Goal: Transaction & Acquisition: Purchase product/service

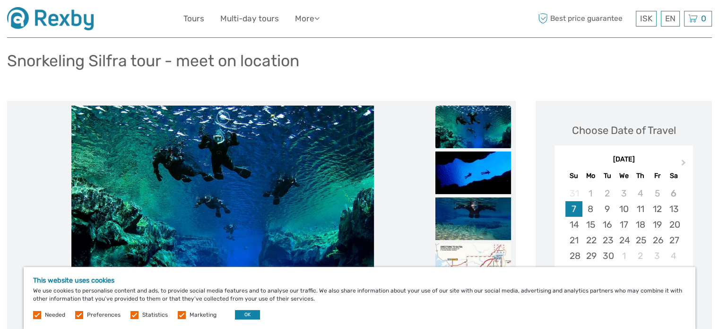
click at [180, 315] on label at bounding box center [182, 315] width 8 height 8
click at [0, 0] on input "checkbox" at bounding box center [0, 0] width 0 height 0
click at [132, 315] on label at bounding box center [135, 315] width 8 height 8
click at [0, 0] on input "checkbox" at bounding box center [0, 0] width 0 height 0
click at [77, 312] on label at bounding box center [79, 315] width 8 height 8
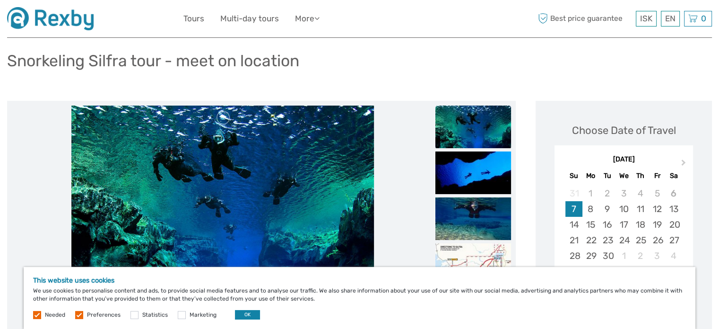
click at [0, 0] on input "checkbox" at bounding box center [0, 0] width 0 height 0
click at [241, 317] on button "OK" at bounding box center [247, 314] width 25 height 9
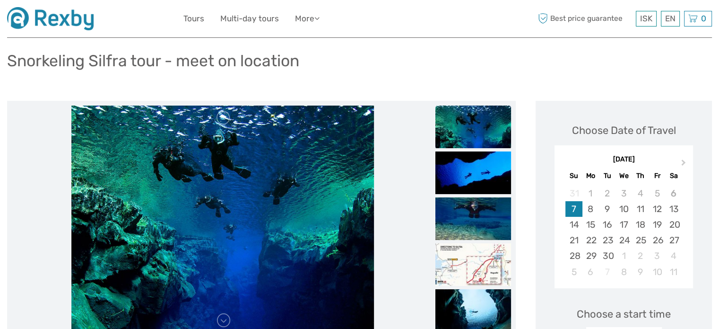
scroll to position [72, 0]
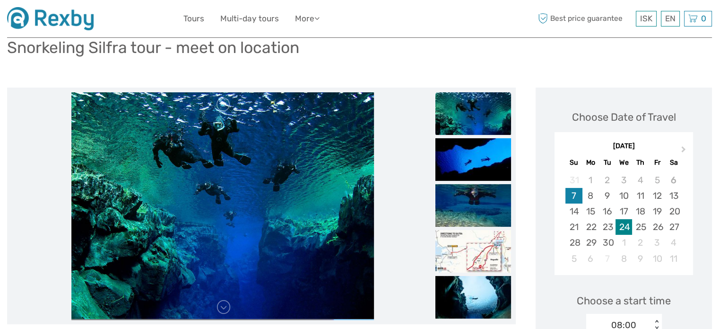
click at [623, 230] on div "24" at bounding box center [624, 227] width 17 height 16
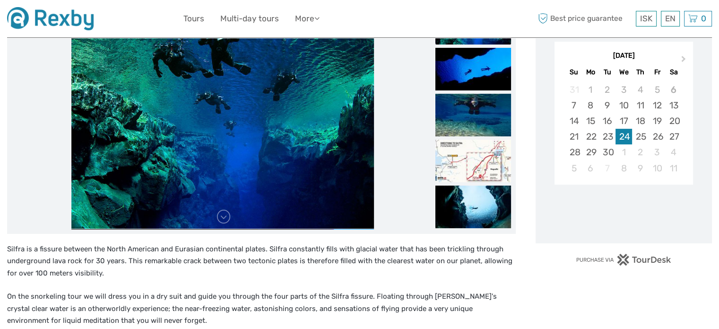
scroll to position [163, 0]
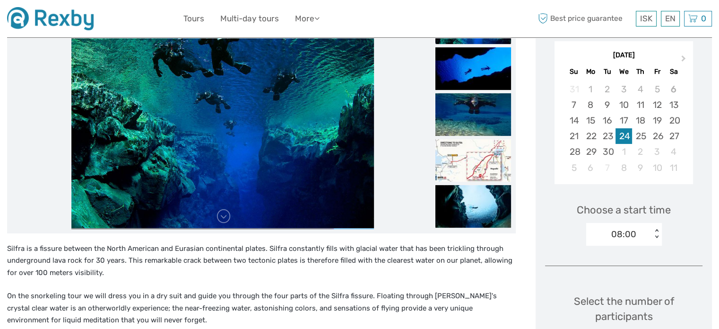
click at [661, 237] on div "08:00 < >" at bounding box center [625, 234] width 76 height 23
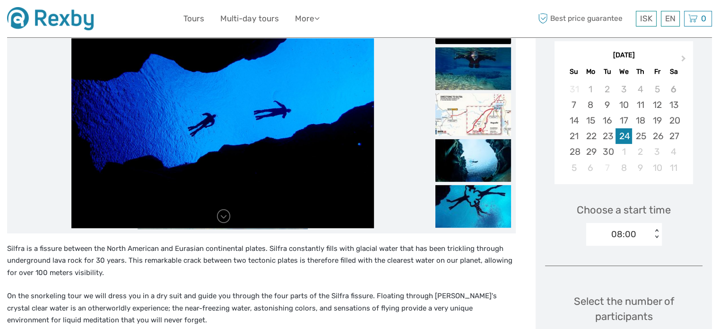
drag, startPoint x: 524, startPoint y: 199, endPoint x: 383, endPoint y: 236, distance: 146.2
click at [383, 236] on div "Silfra is a fissure between the North American and Eurasian continental plates.…" at bounding box center [261, 290] width 509 height 114
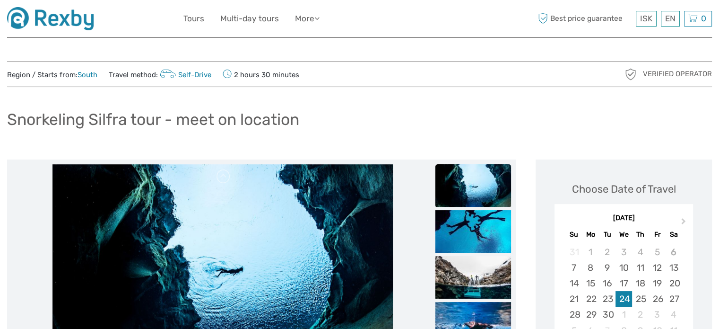
scroll to position [0, 0]
drag, startPoint x: 92, startPoint y: 120, endPoint x: 162, endPoint y: 125, distance: 69.7
click at [162, 125] on h1 "Snorkeling Silfra tour - meet on location" at bounding box center [153, 119] width 292 height 19
copy h1 "Silfra tour"
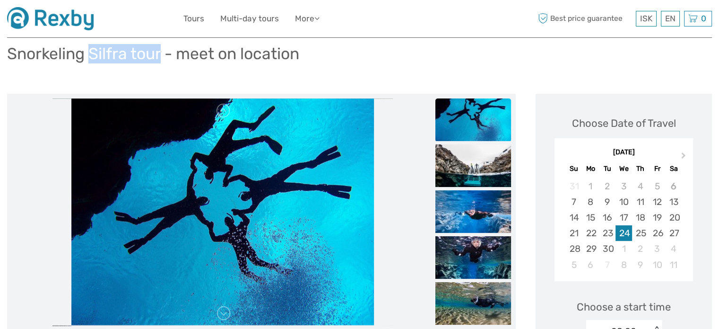
scroll to position [66, 0]
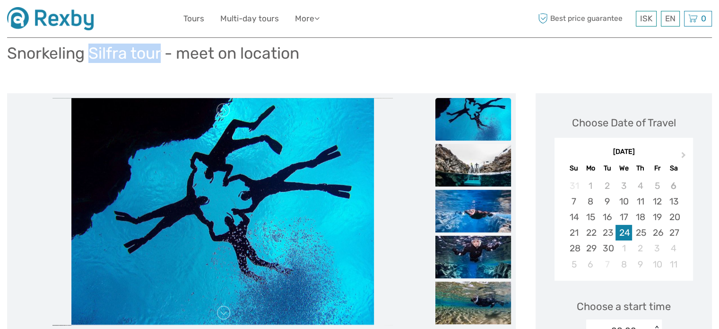
click at [392, 138] on li at bounding box center [222, 211] width 421 height 227
click at [393, 96] on div at bounding box center [261, 211] width 509 height 237
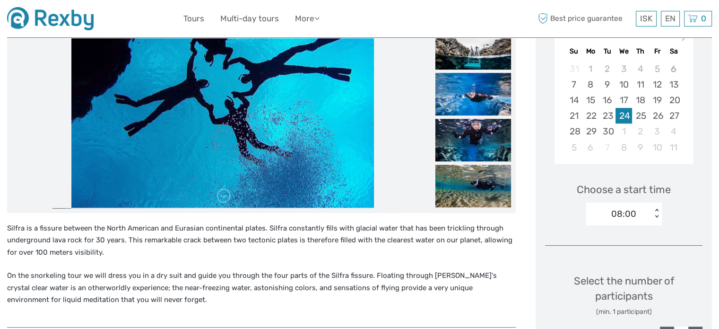
scroll to position [191, 0]
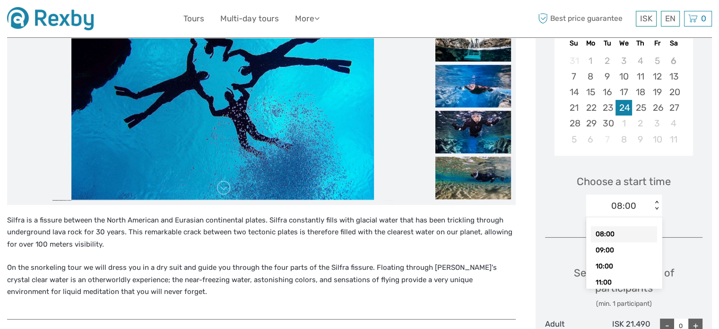
click at [610, 200] on div "08:00" at bounding box center [620, 206] width 66 height 14
click at [711, 218] on div "Choose Date of Travel Next Month September 2025 Su Mo Tu We Th Fr Sa 31 1 2 3 4…" at bounding box center [624, 236] width 176 height 536
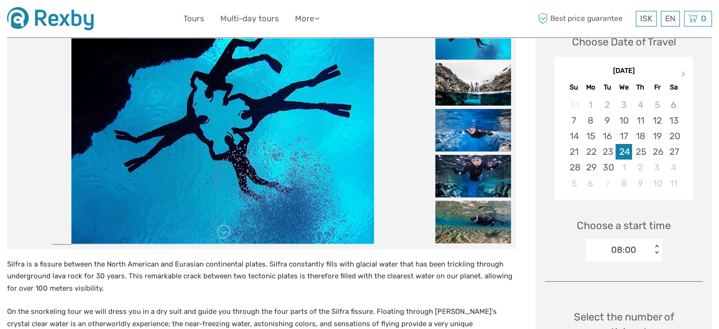
scroll to position [147, 0]
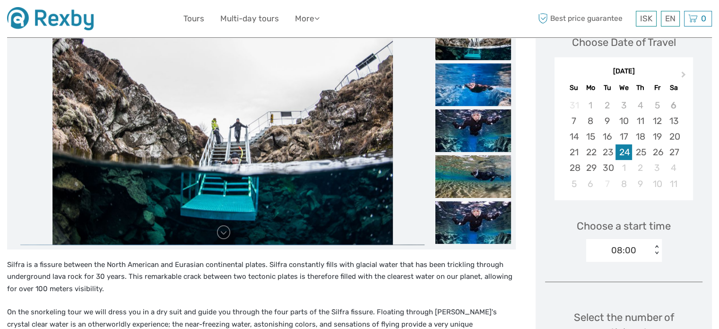
click at [711, 218] on div "Choose Date of Travel Next Month September 2025 Su Mo Tu We Th Fr Sa 31 1 2 3 4…" at bounding box center [624, 281] width 176 height 536
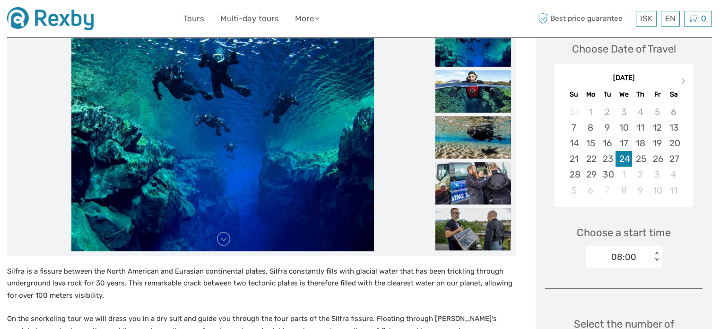
scroll to position [138, 0]
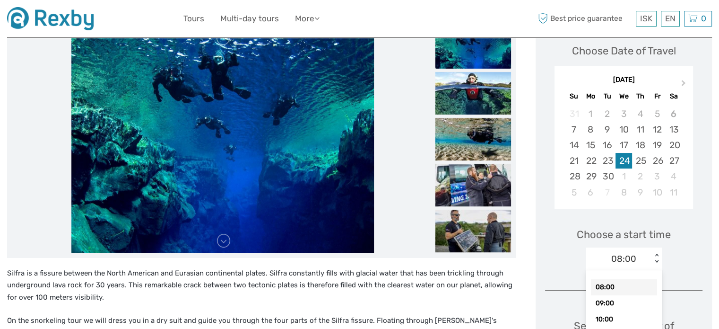
click at [657, 255] on div "option 08:00 selected, 1 of 7. 7 results available. Use Up and Down to choose o…" at bounding box center [625, 258] width 76 height 23
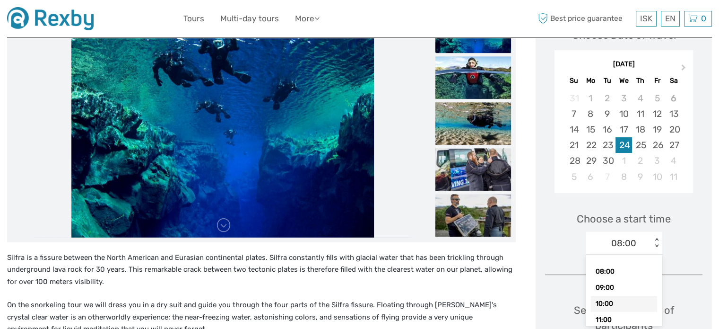
click at [613, 301] on div "10:00" at bounding box center [624, 304] width 66 height 16
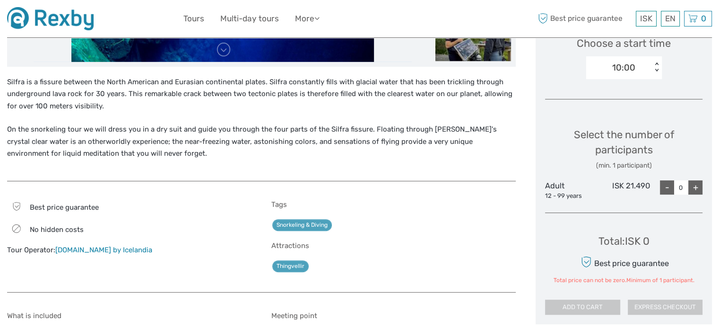
scroll to position [330, 0]
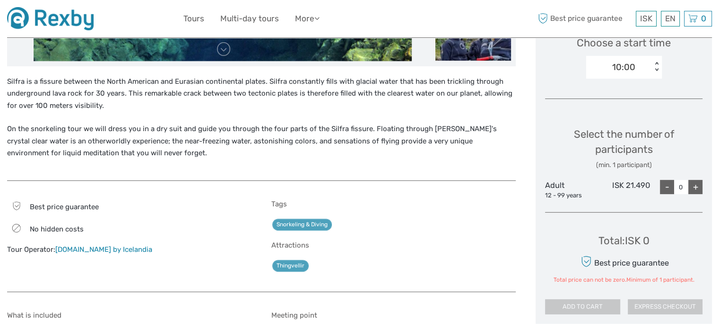
click at [693, 189] on div "+" at bounding box center [696, 187] width 14 height 14
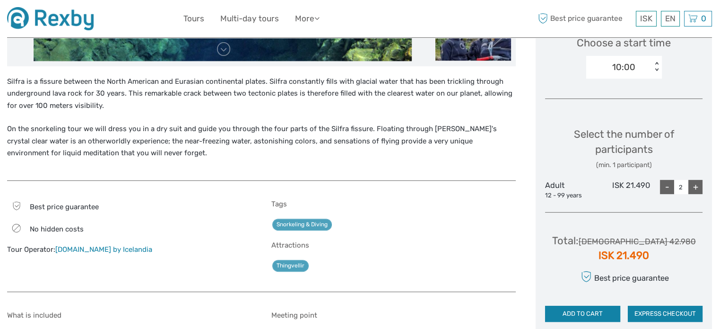
click at [693, 189] on div "+" at bounding box center [696, 187] width 14 height 14
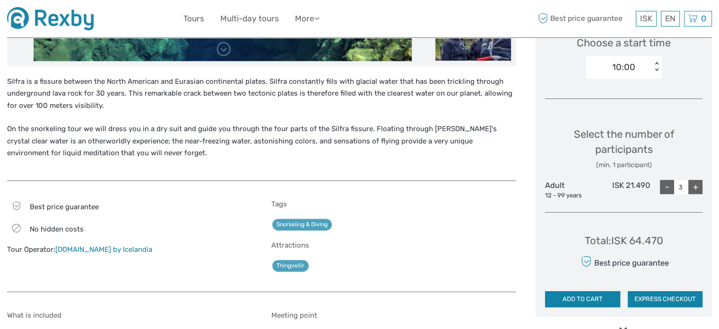
click at [693, 189] on div "+" at bounding box center [696, 187] width 14 height 14
type input "4"
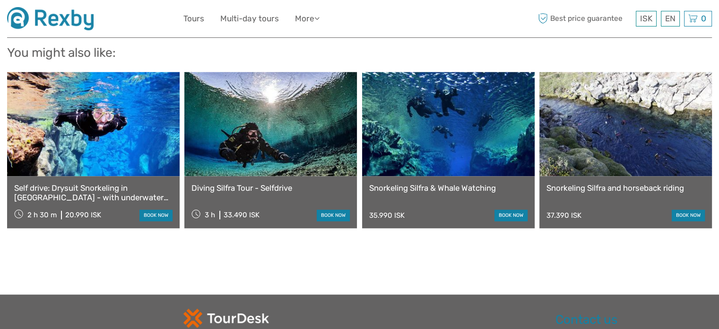
scroll to position [955, 0]
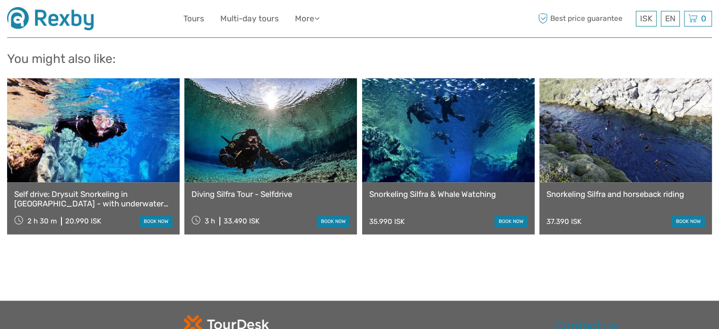
click at [70, 129] on link at bounding box center [93, 130] width 173 height 104
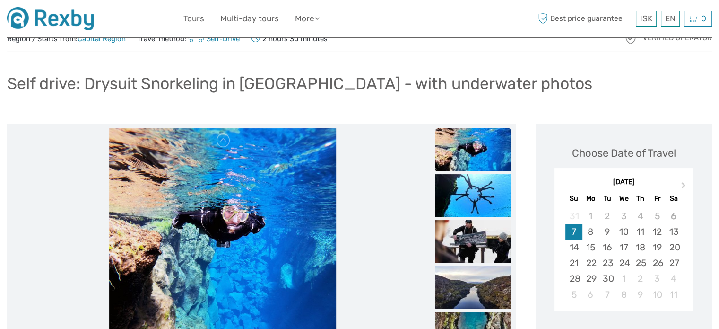
scroll to position [81, 0]
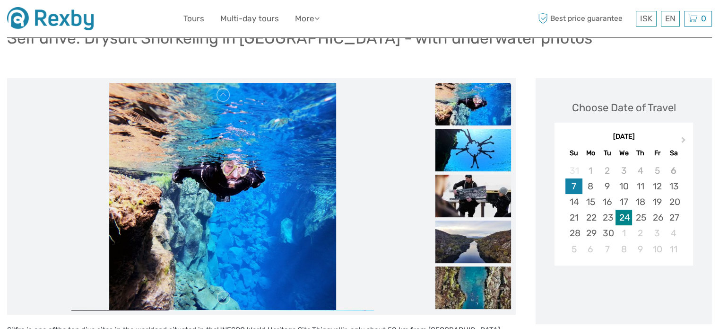
click at [624, 216] on div "24" at bounding box center [624, 218] width 17 height 16
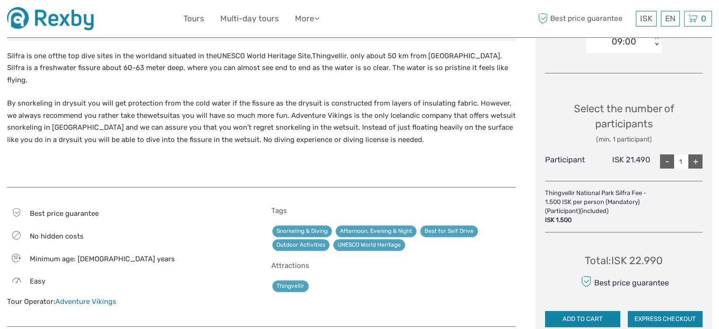
scroll to position [355, 0]
click at [697, 167] on div "+" at bounding box center [696, 162] width 14 height 14
type input "4"
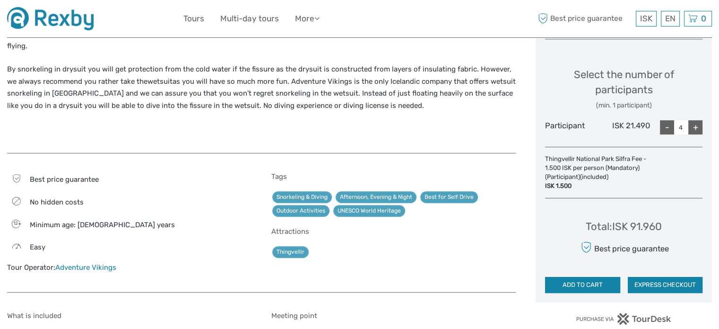
scroll to position [412, 0]
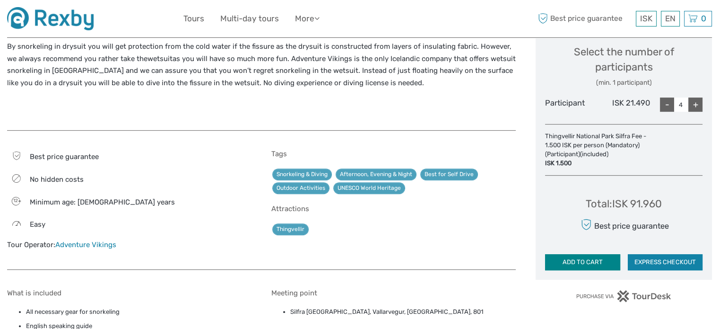
click at [593, 258] on button "ADD TO CART" at bounding box center [582, 262] width 75 height 16
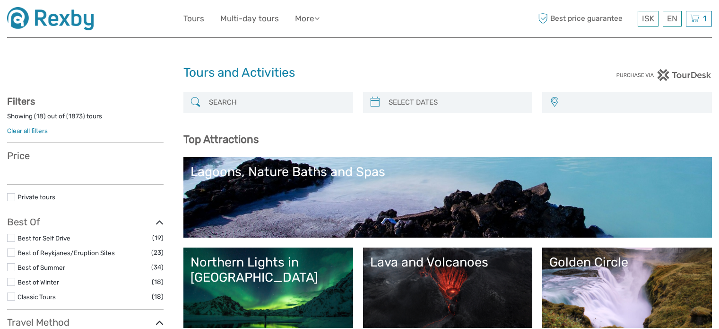
select select
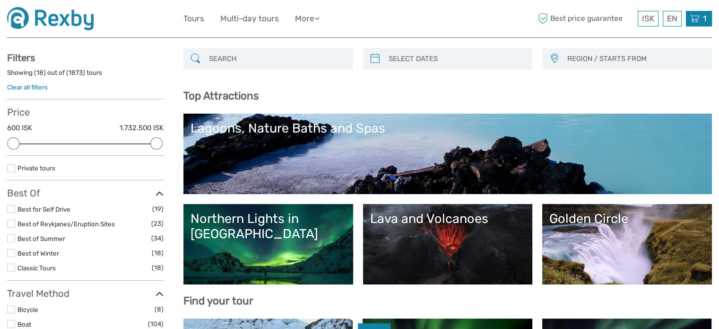
click at [701, 19] on div "1 Items Self drive: Drysuit Snorkeling in [GEOGRAPHIC_DATA] - with underwater p…" at bounding box center [699, 19] width 26 height 16
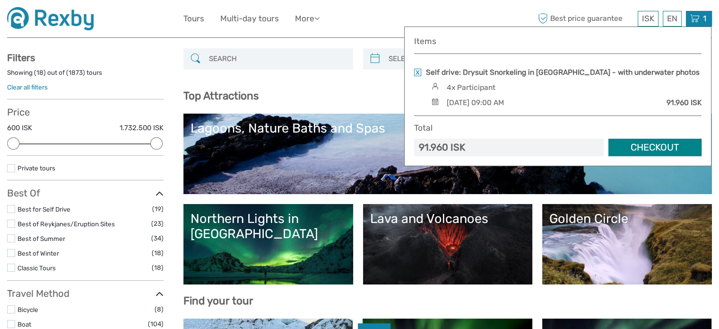
click at [636, 149] on link "Checkout" at bounding box center [655, 148] width 93 height 18
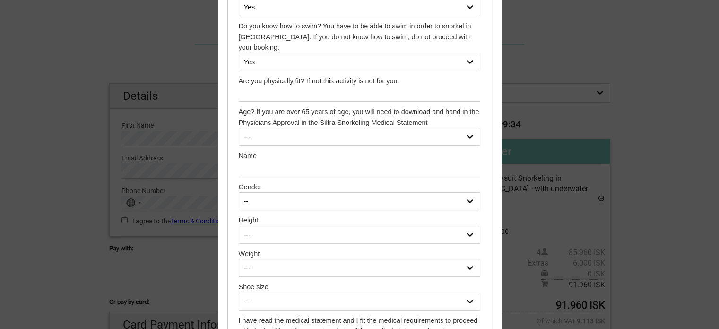
scroll to position [175, 0]
click at [391, 136] on select "--- 14 15 16 17 18 19 20 21 22 23 24 25 26 27 28 29 30 31 32 33 34 35 36 37 38 …" at bounding box center [360, 136] width 242 height 18
click at [396, 131] on select "--- 14 15 16 17 18 19 20 21 22 23 24 25 26 27 28 29 30 31 32 33 34 35 36 37 38 …" at bounding box center [360, 136] width 242 height 18
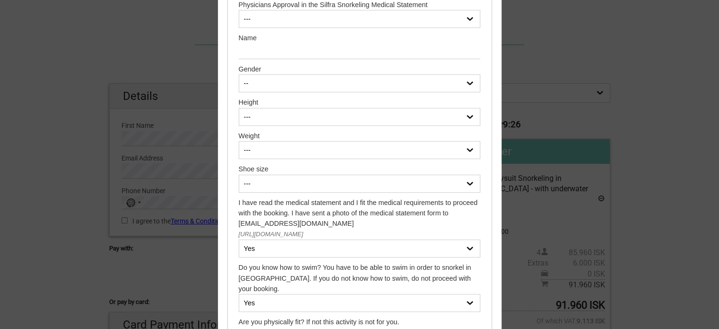
scroll to position [281, 0]
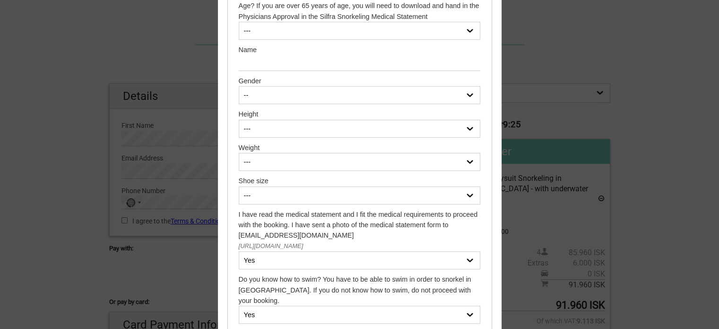
click at [409, 95] on select "-- Female Male" at bounding box center [360, 95] width 242 height 18
click at [355, 192] on select "--- 35 36 37 38 39 40 41 42 43 44 45 46 47" at bounding box center [360, 195] width 242 height 18
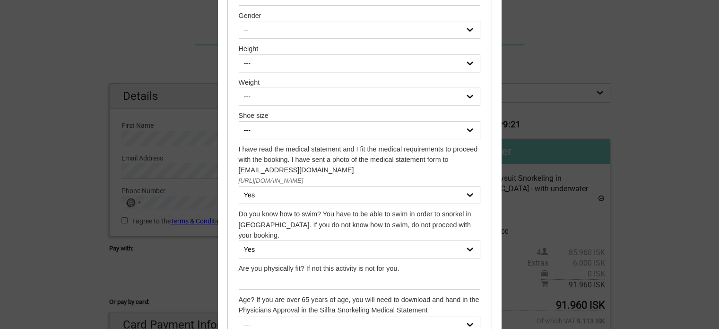
scroll to position [346, 0]
click at [364, 204] on select "Yes No" at bounding box center [360, 195] width 242 height 18
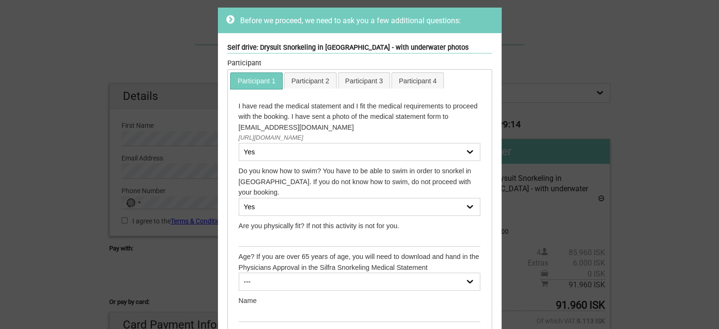
scroll to position [0, 0]
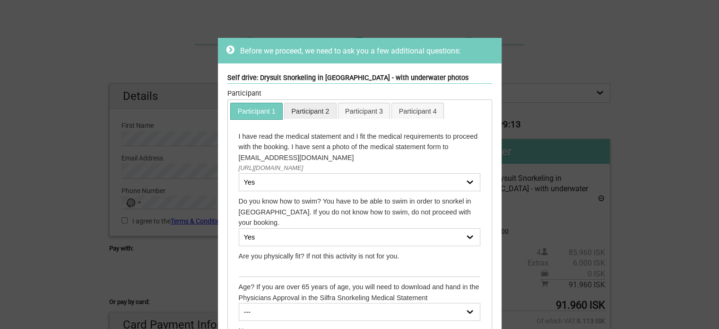
click at [317, 110] on link "Participant 2" at bounding box center [311, 111] width 52 height 16
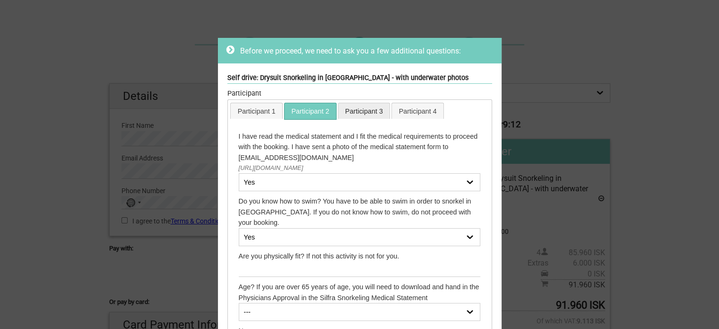
click at [363, 109] on link "Participant 3" at bounding box center [365, 111] width 52 height 16
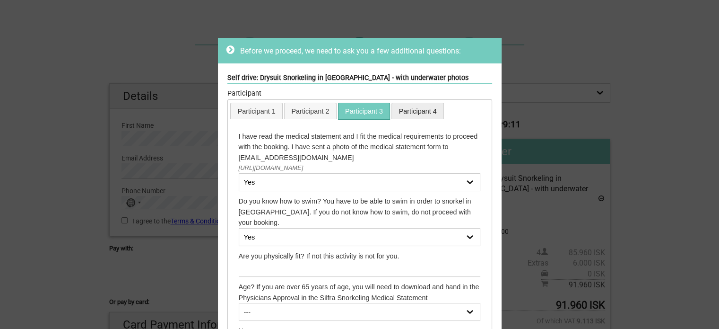
click at [421, 115] on link "Participant 4" at bounding box center [418, 111] width 52 height 16
click at [227, 47] on icon at bounding box center [231, 49] width 8 height 9
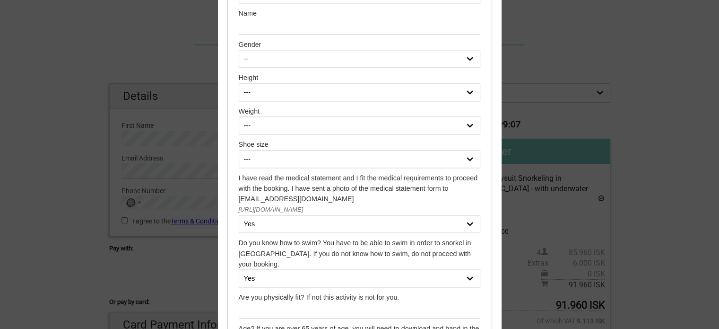
scroll to position [1688, 0]
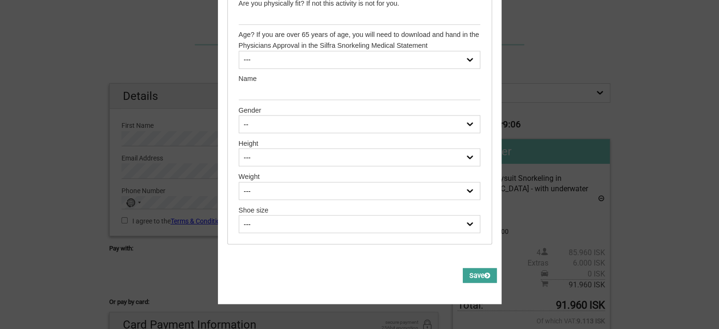
click at [480, 268] on button "Save" at bounding box center [480, 275] width 34 height 15
